Goal: Transaction & Acquisition: Purchase product/service

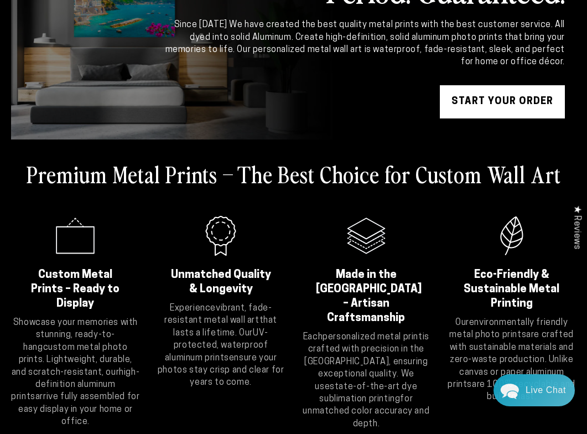
scroll to position [133, 0]
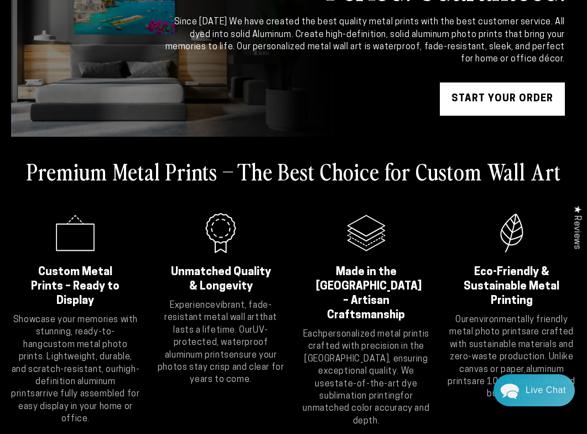
click at [67, 238] on icon ".cls-1{fill:#3a56a6;}" at bounding box center [75, 233] width 44 height 44
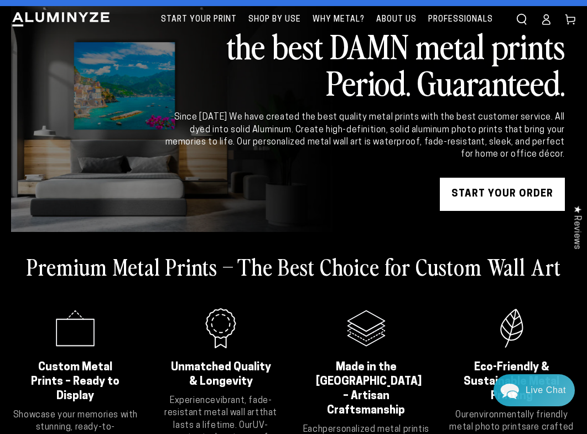
scroll to position [28, 0]
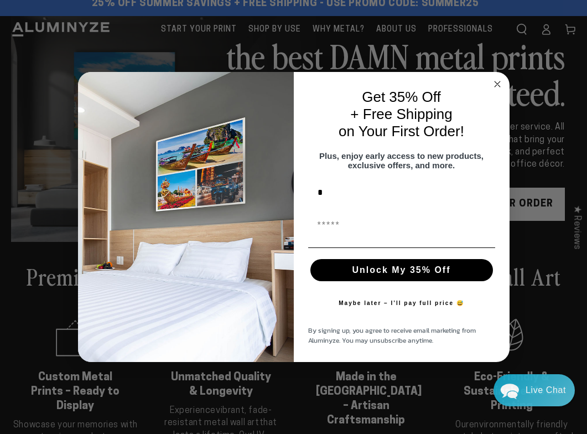
type input "**"
type input "**********"
type input "**"
click at [401, 271] on button "Unlock My 35% Off" at bounding box center [401, 270] width 183 height 22
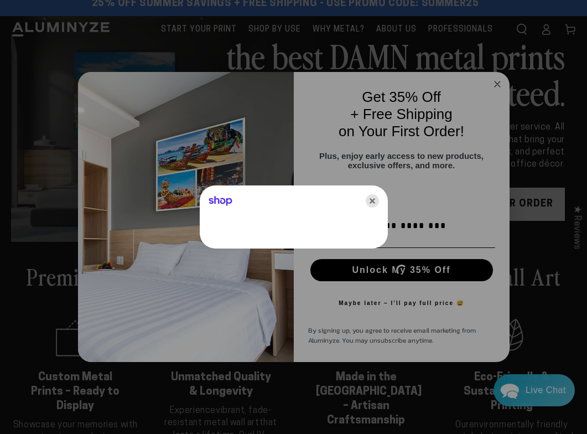
scroll to position [0, 0]
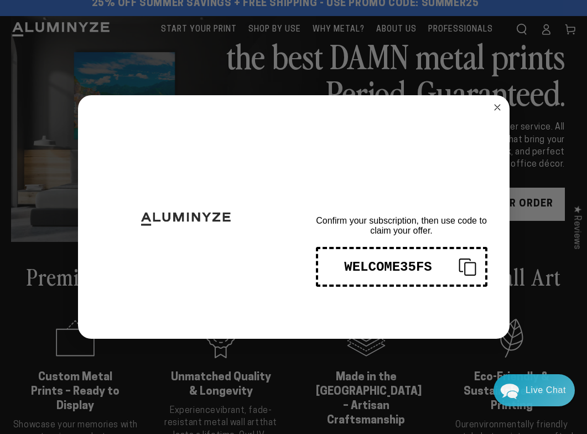
click at [436, 267] on div "WELCOME35FS" at bounding box center [388, 266] width 123 height 15
click at [494, 107] on circle "Close dialog" at bounding box center [497, 107] width 13 height 13
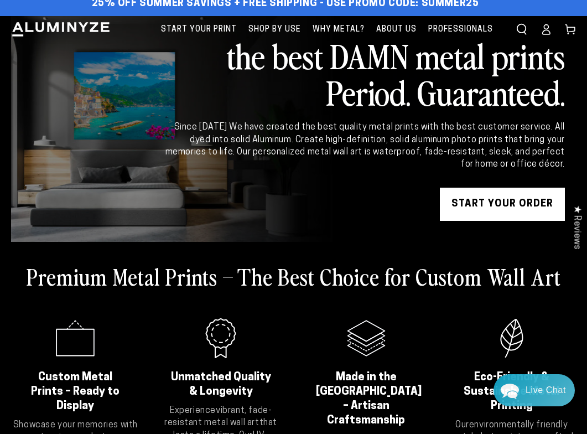
click at [524, 209] on link "START YOUR Order" at bounding box center [502, 204] width 125 height 33
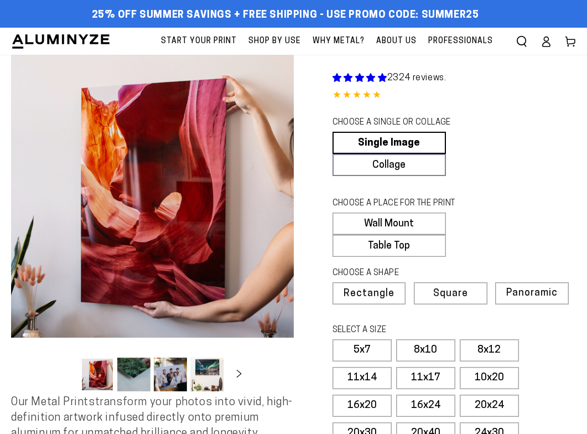
select select "**********"
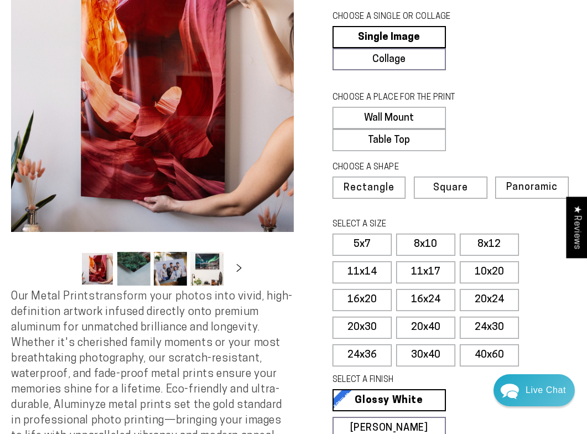
scroll to position [151, 0]
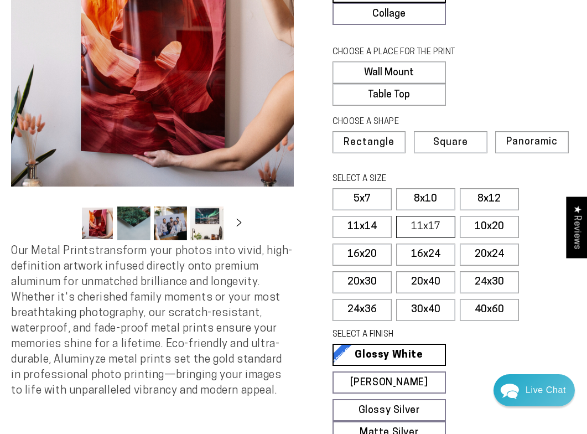
click at [408, 227] on label "11x17" at bounding box center [425, 227] width 59 height 22
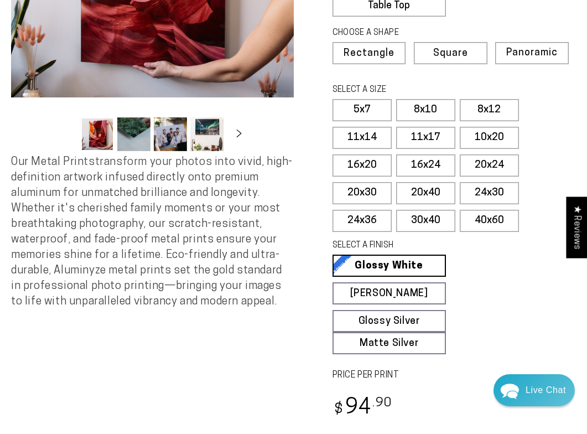
scroll to position [244, 0]
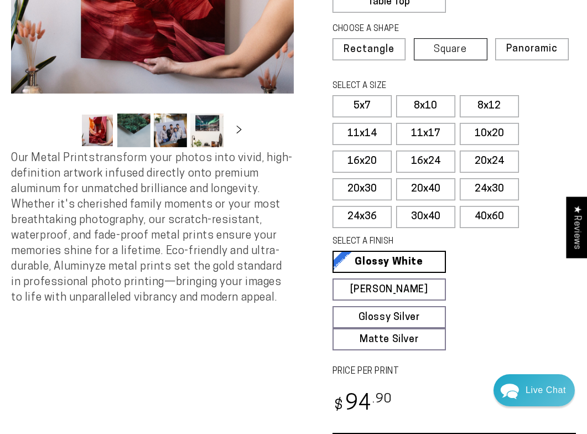
click at [451, 45] on span "Square" at bounding box center [450, 50] width 33 height 10
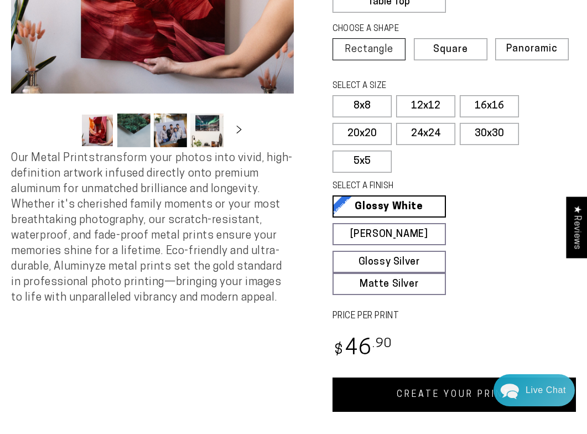
click at [366, 50] on span "Rectangle" at bounding box center [369, 50] width 49 height 10
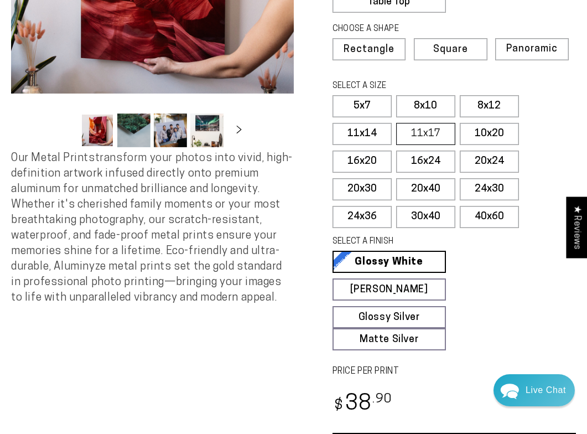
click at [424, 129] on label "11x17" at bounding box center [425, 134] width 59 height 22
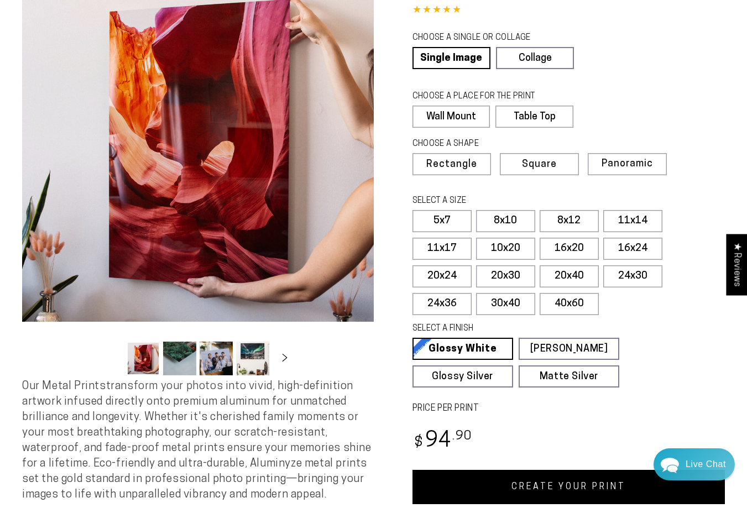
scroll to position [85, 0]
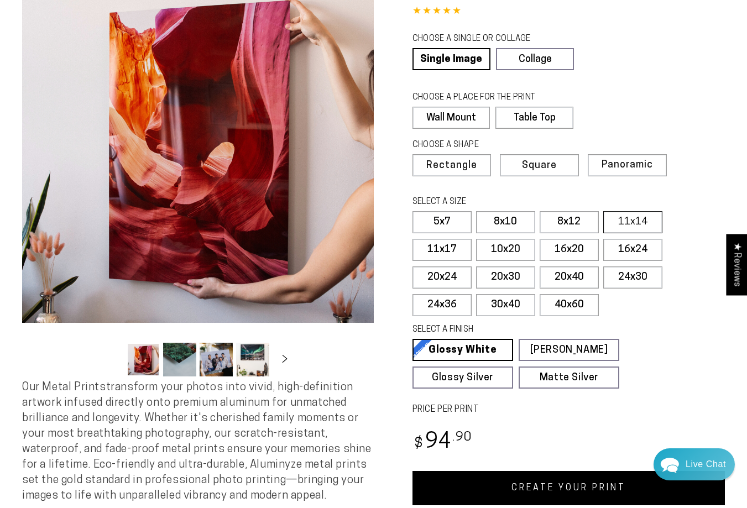
click at [586, 218] on label "11x14" at bounding box center [633, 222] width 59 height 22
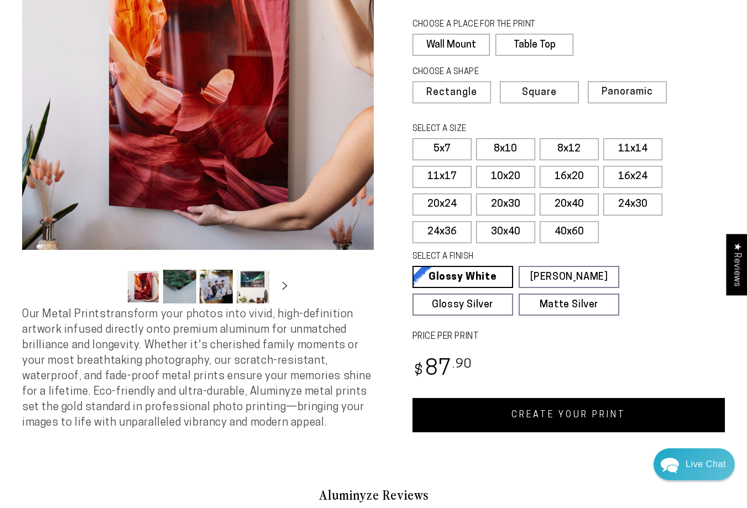
scroll to position [164, 0]
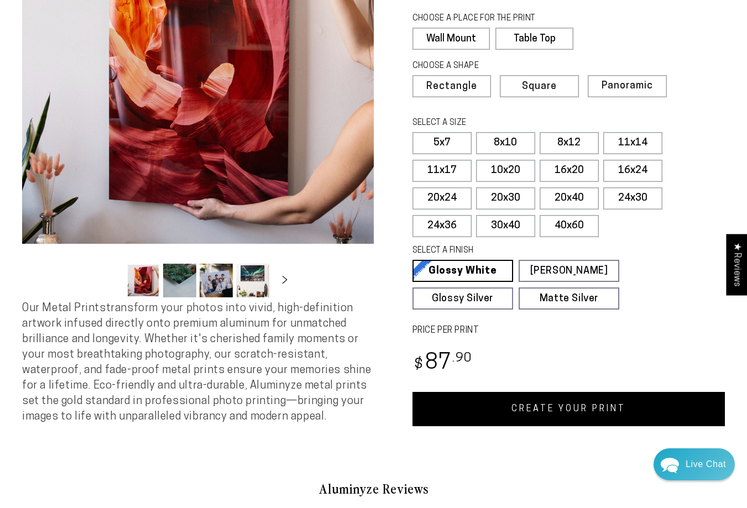
click at [557, 402] on link "CREATE YOUR PRINT" at bounding box center [569, 409] width 313 height 34
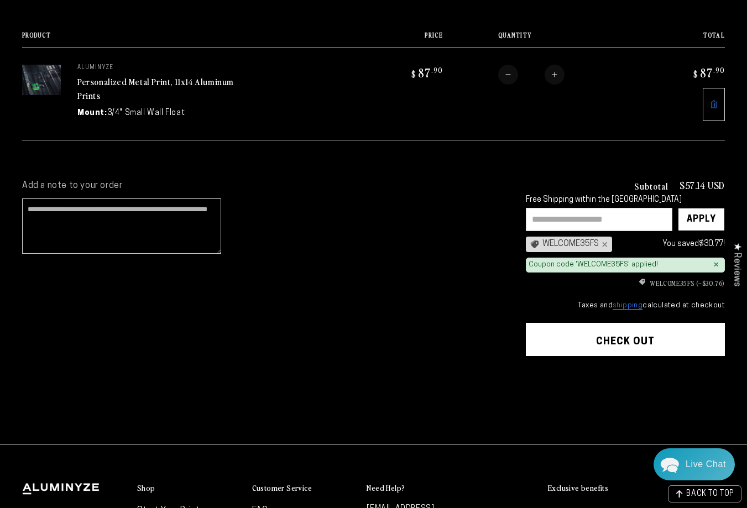
scroll to position [117, 0]
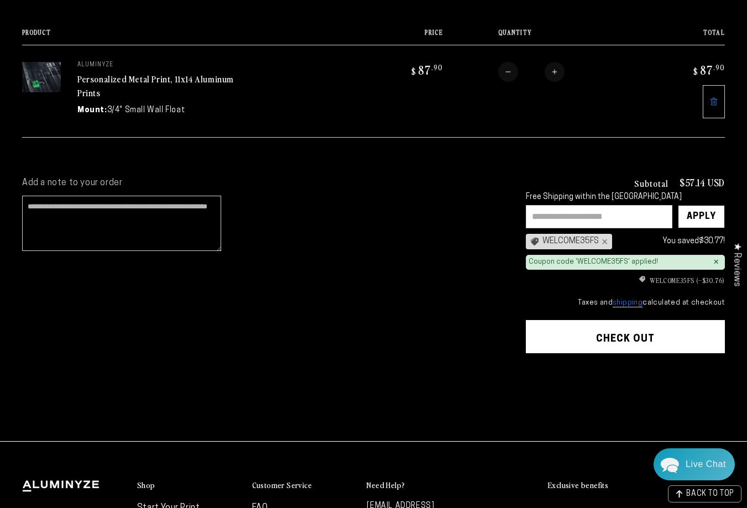
click at [657, 331] on button "Check out" at bounding box center [625, 336] width 199 height 33
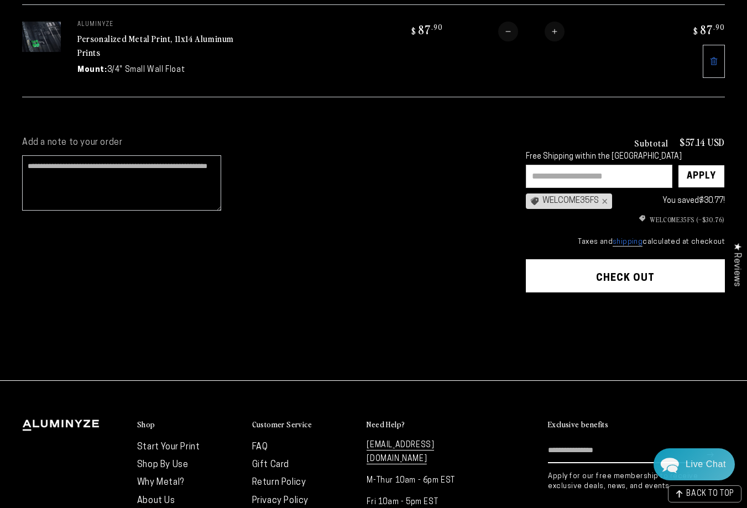
scroll to position [160, 0]
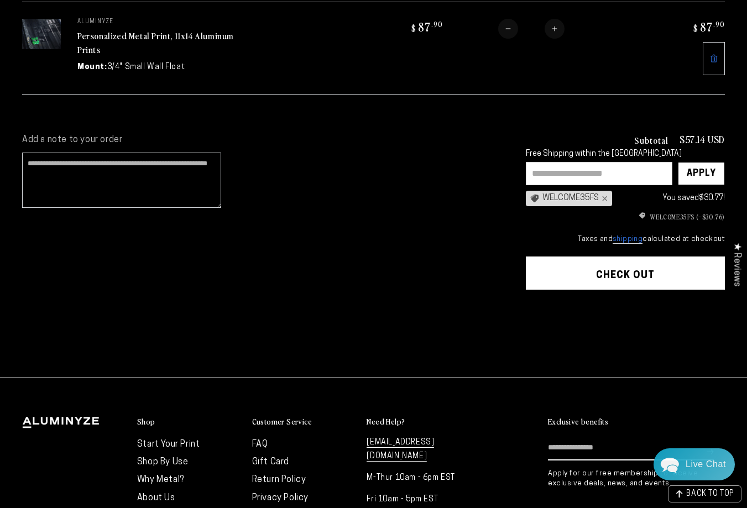
click at [583, 269] on button "Check out" at bounding box center [625, 273] width 199 height 33
